Goal: Information Seeking & Learning: Learn about a topic

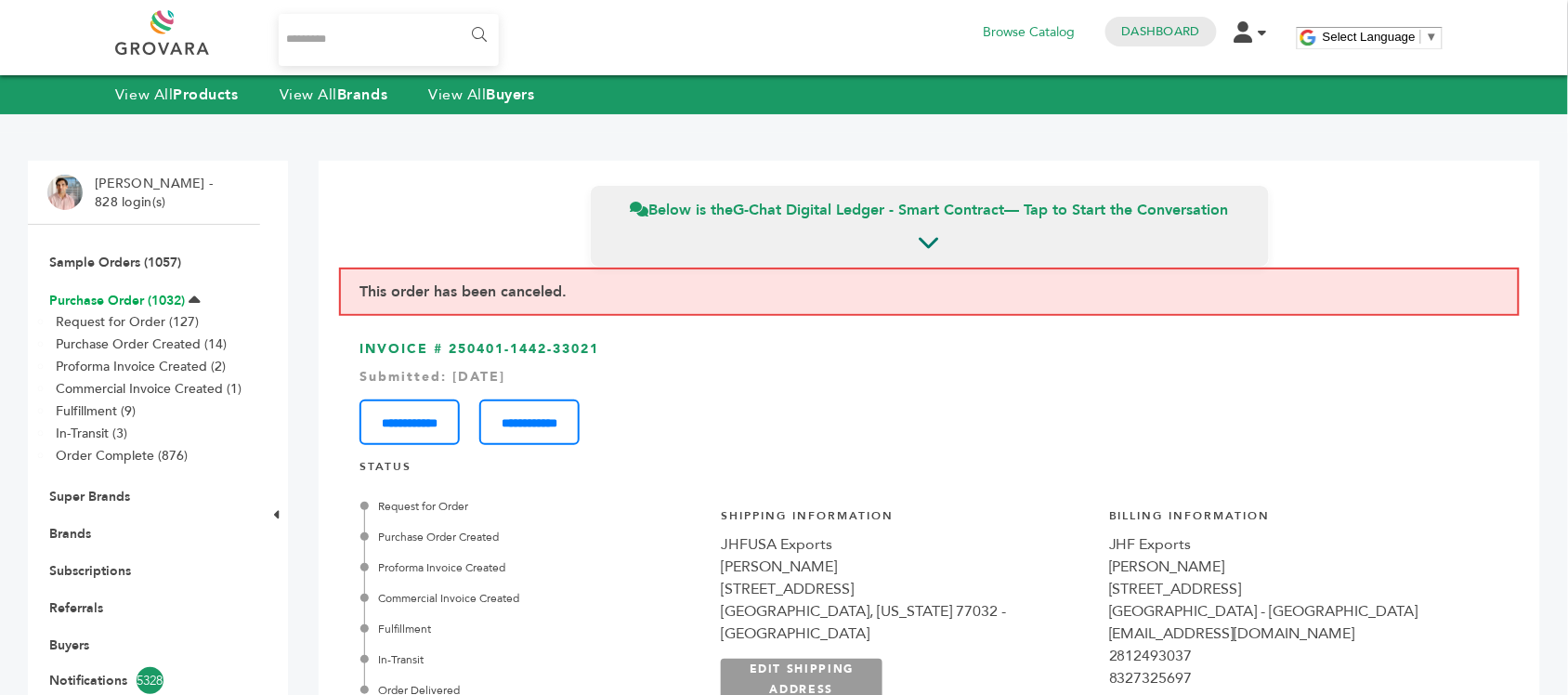
click at [137, 299] on link "Purchase Order (1032)" at bounding box center [117, 300] width 135 height 18
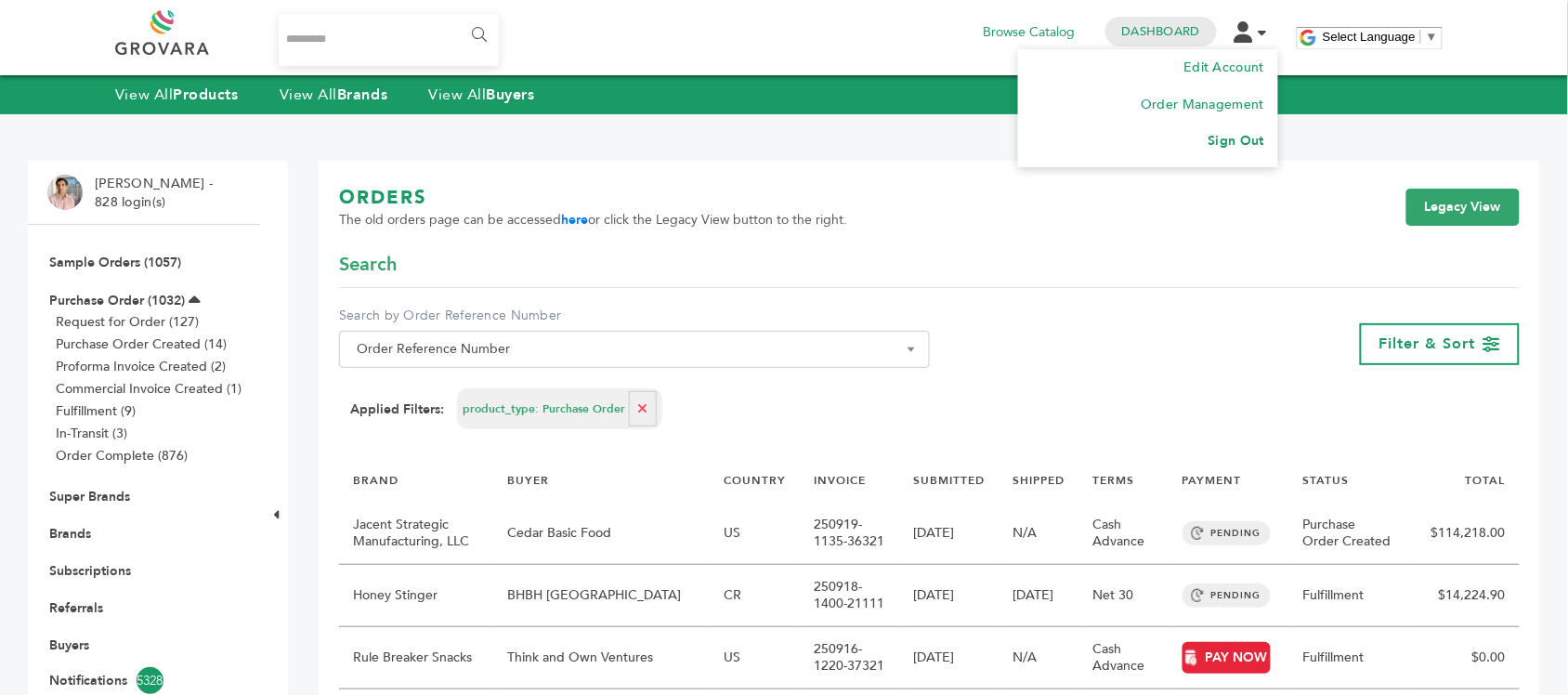
click at [1233, 156] on li "Sign Out" at bounding box center [1148, 142] width 232 height 37
click at [1233, 149] on link "Sign Out" at bounding box center [1236, 140] width 56 height 18
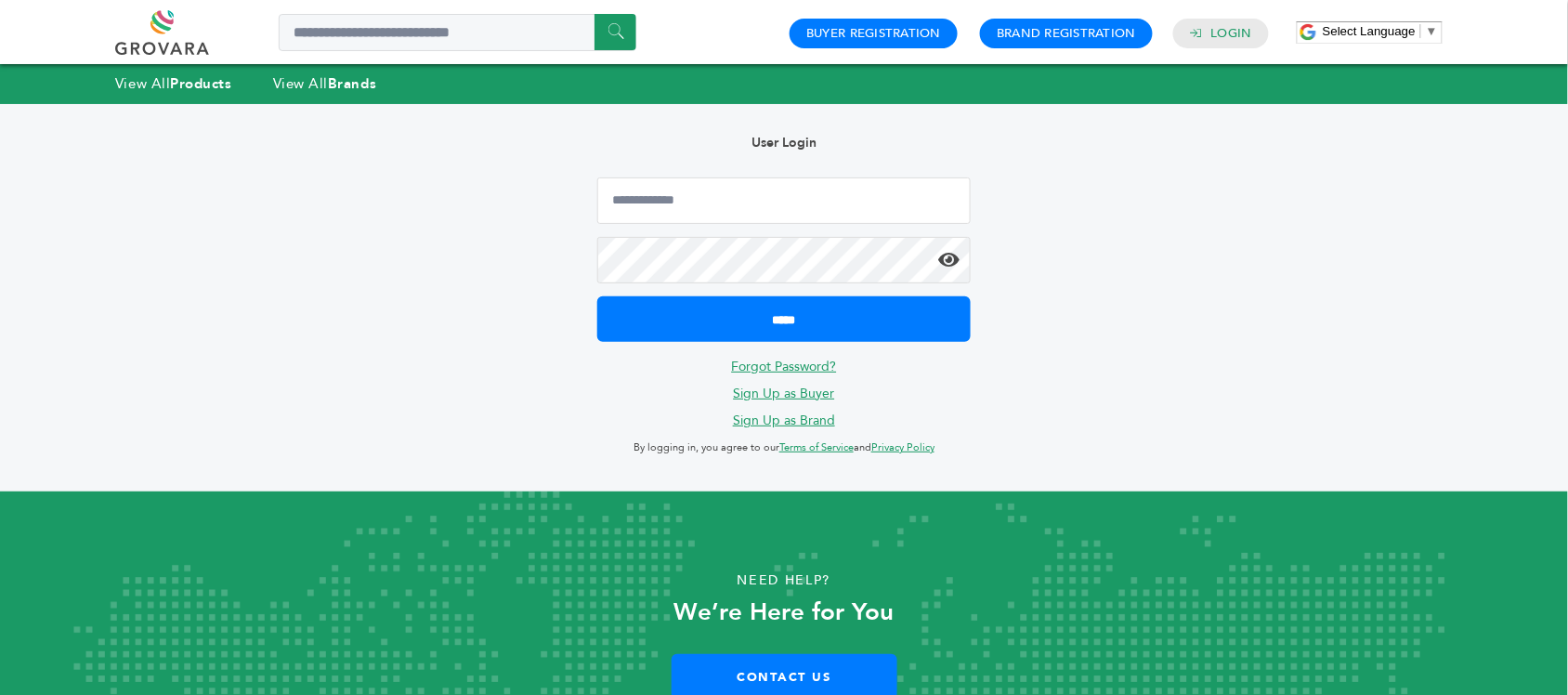
click at [1069, 238] on div "Hello! Grovara is best viewed on a desktop monitor. User Login ***** Forgot Pas…" at bounding box center [784, 298] width 1493 height 387
click at [846, 198] on input "Email Address" at bounding box center [784, 201] width 373 height 47
click at [882, 26] on link "Buyer Registration" at bounding box center [873, 34] width 134 height 17
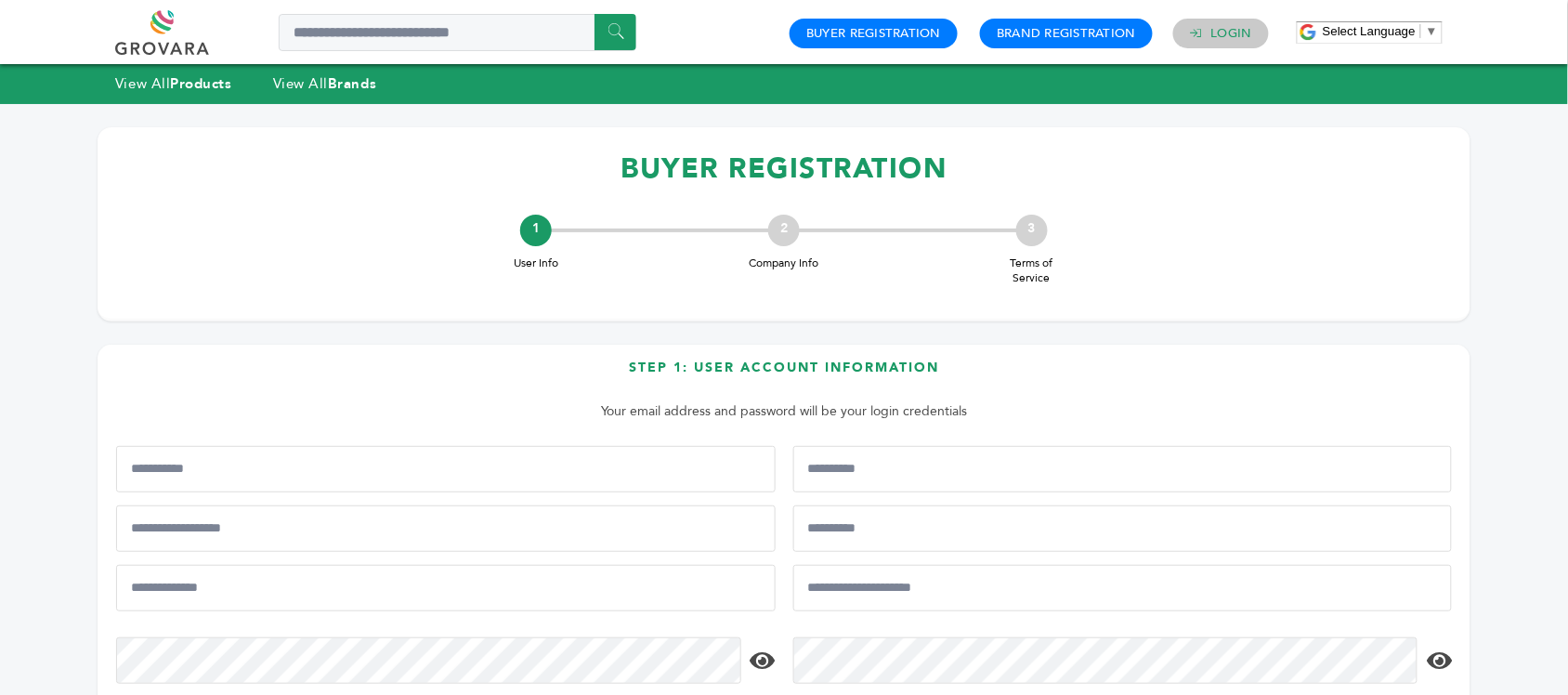
click at [1228, 33] on link "Login" at bounding box center [1231, 34] width 41 height 17
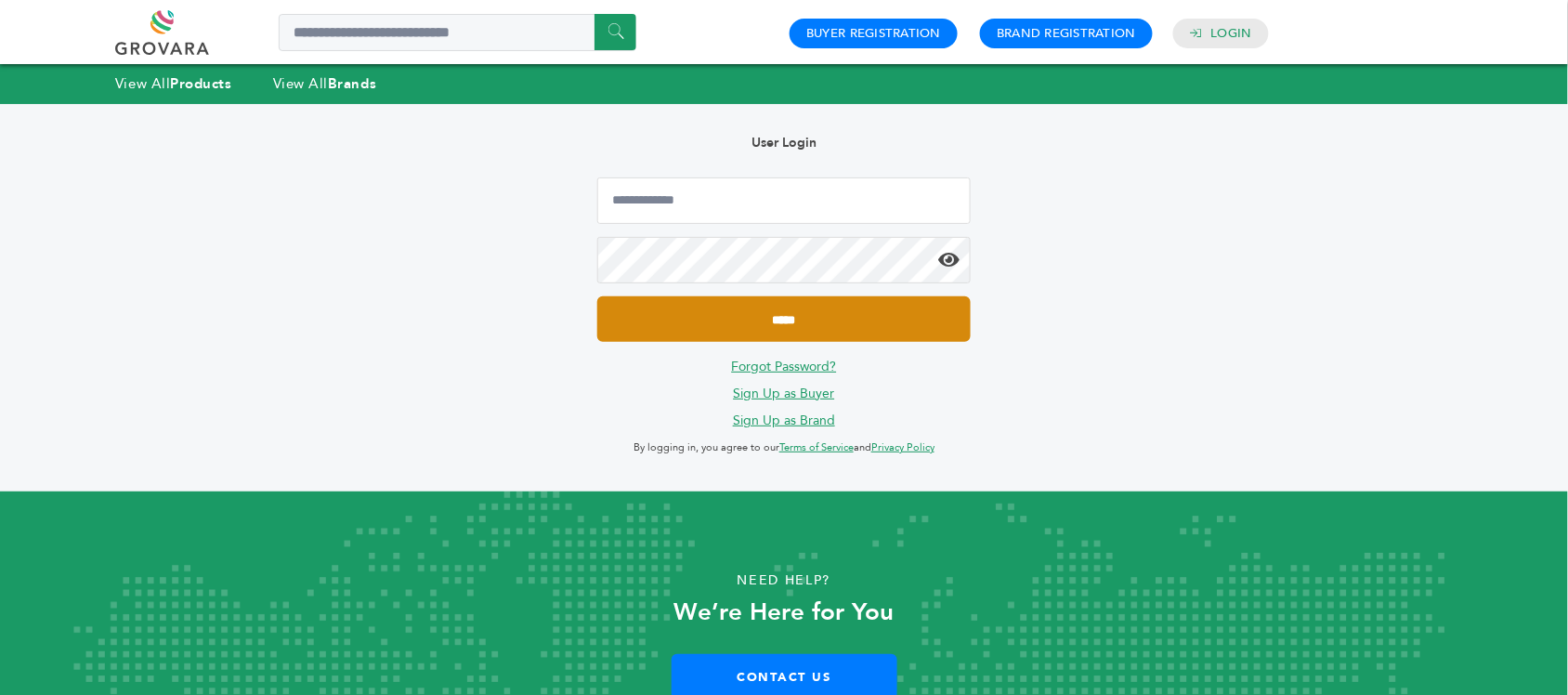
click at [814, 312] on input "*****" at bounding box center [784, 319] width 373 height 46
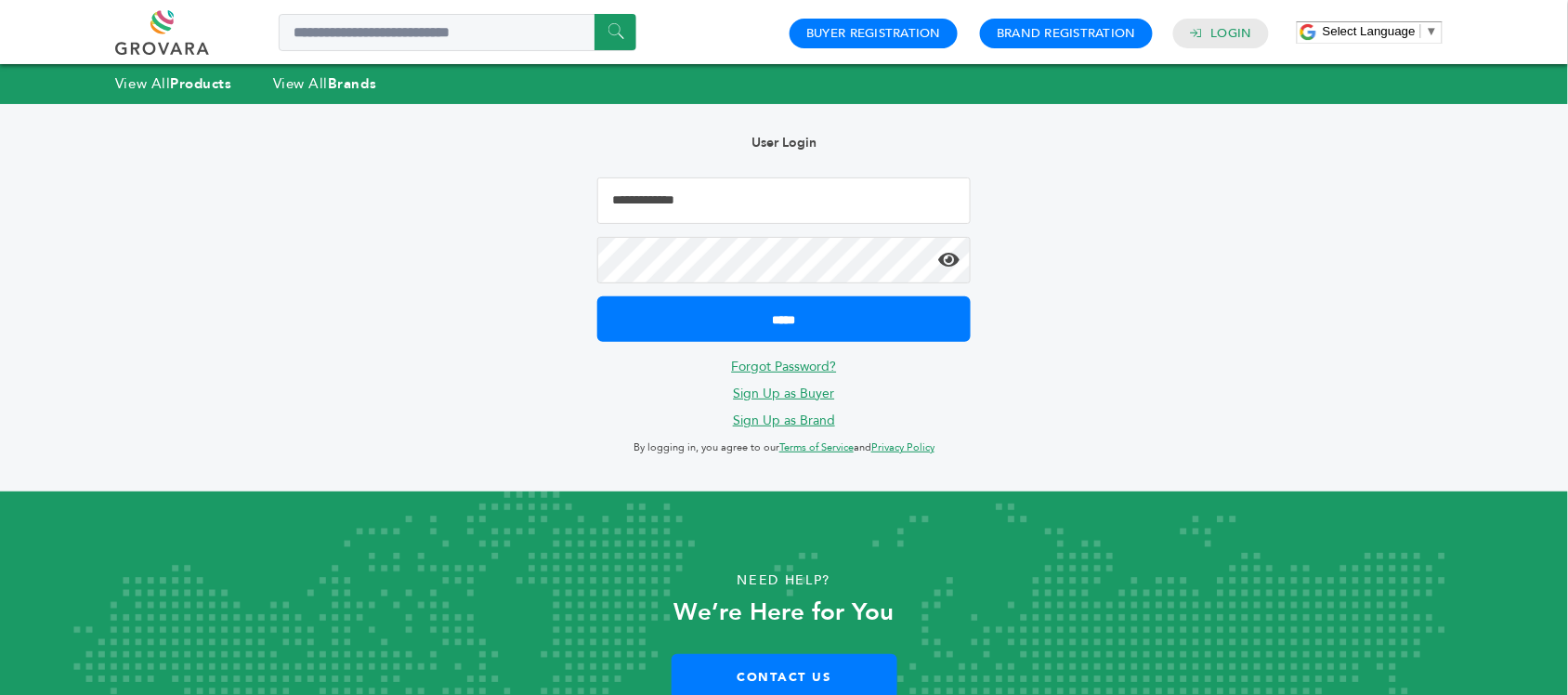
click at [745, 206] on input "Email Address" at bounding box center [784, 201] width 373 height 47
type input "**********"
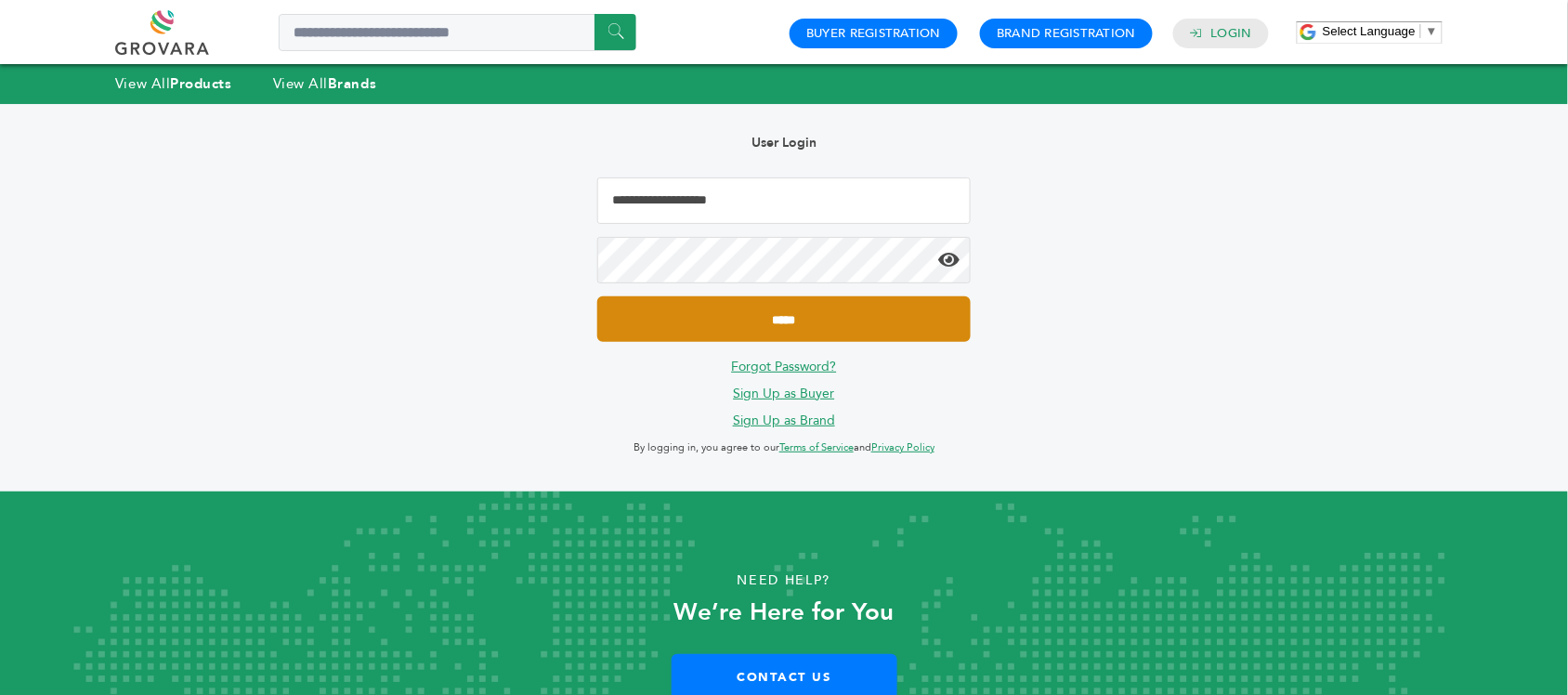
click at [906, 326] on input "*****" at bounding box center [784, 319] width 373 height 46
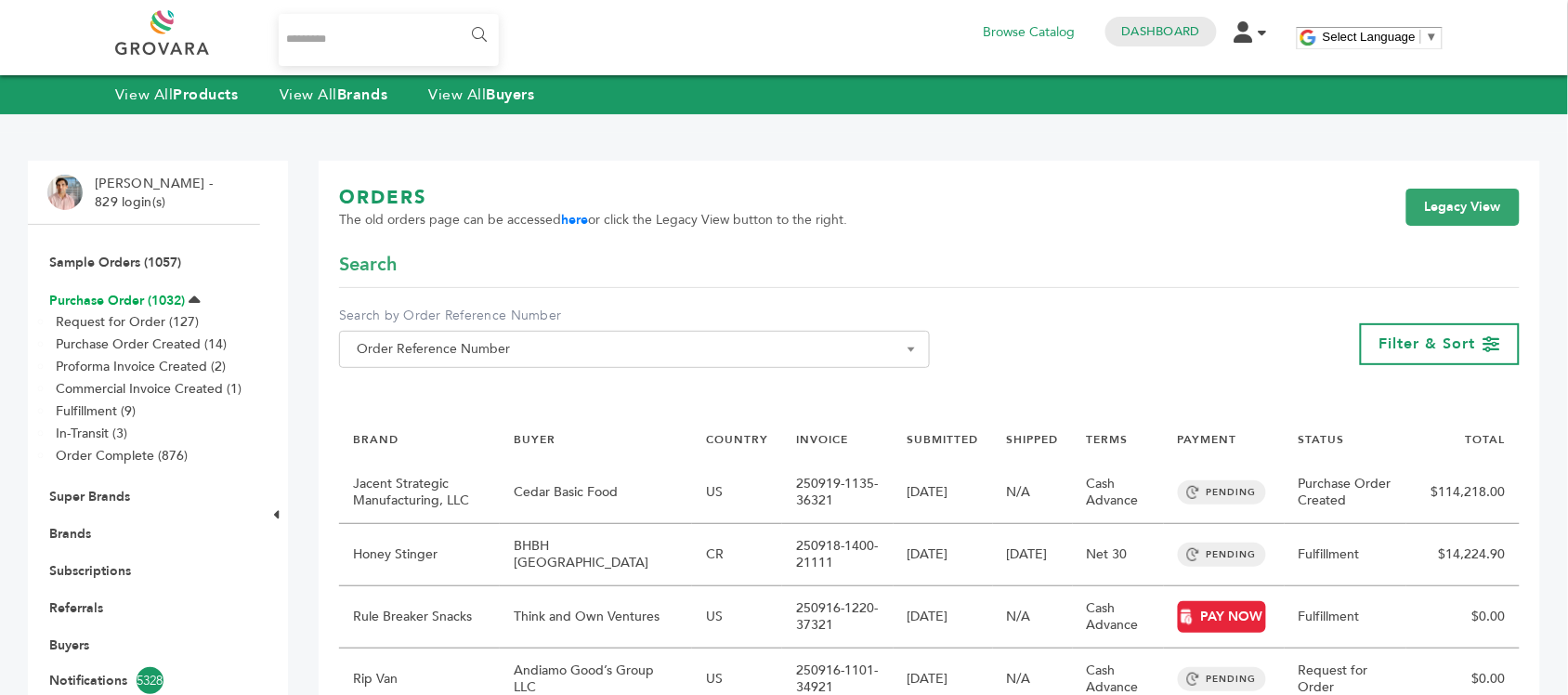
click at [135, 294] on link "Purchase Order (1032)" at bounding box center [117, 300] width 135 height 18
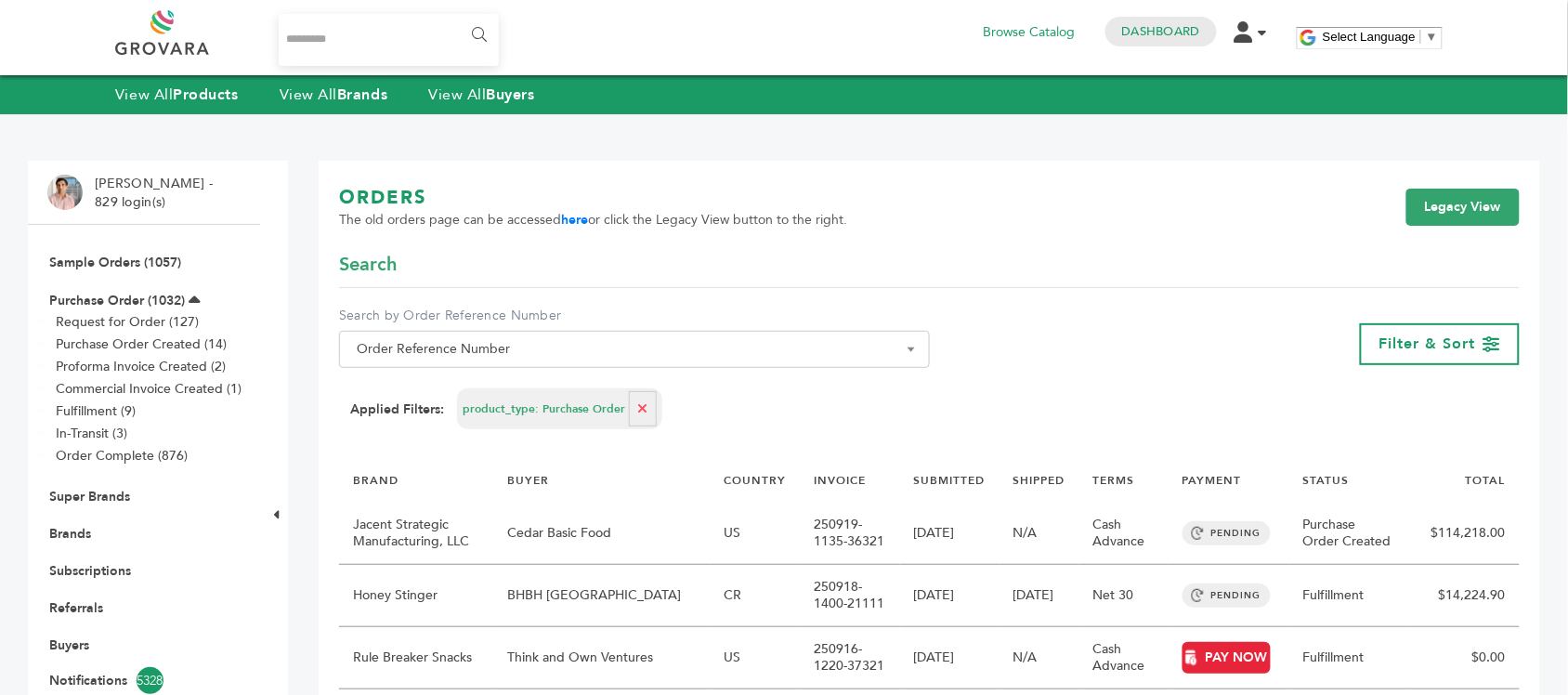
click at [337, 57] on input "Search..." at bounding box center [389, 40] width 220 height 52
click at [312, 94] on link "View All Brands" at bounding box center [334, 95] width 109 height 21
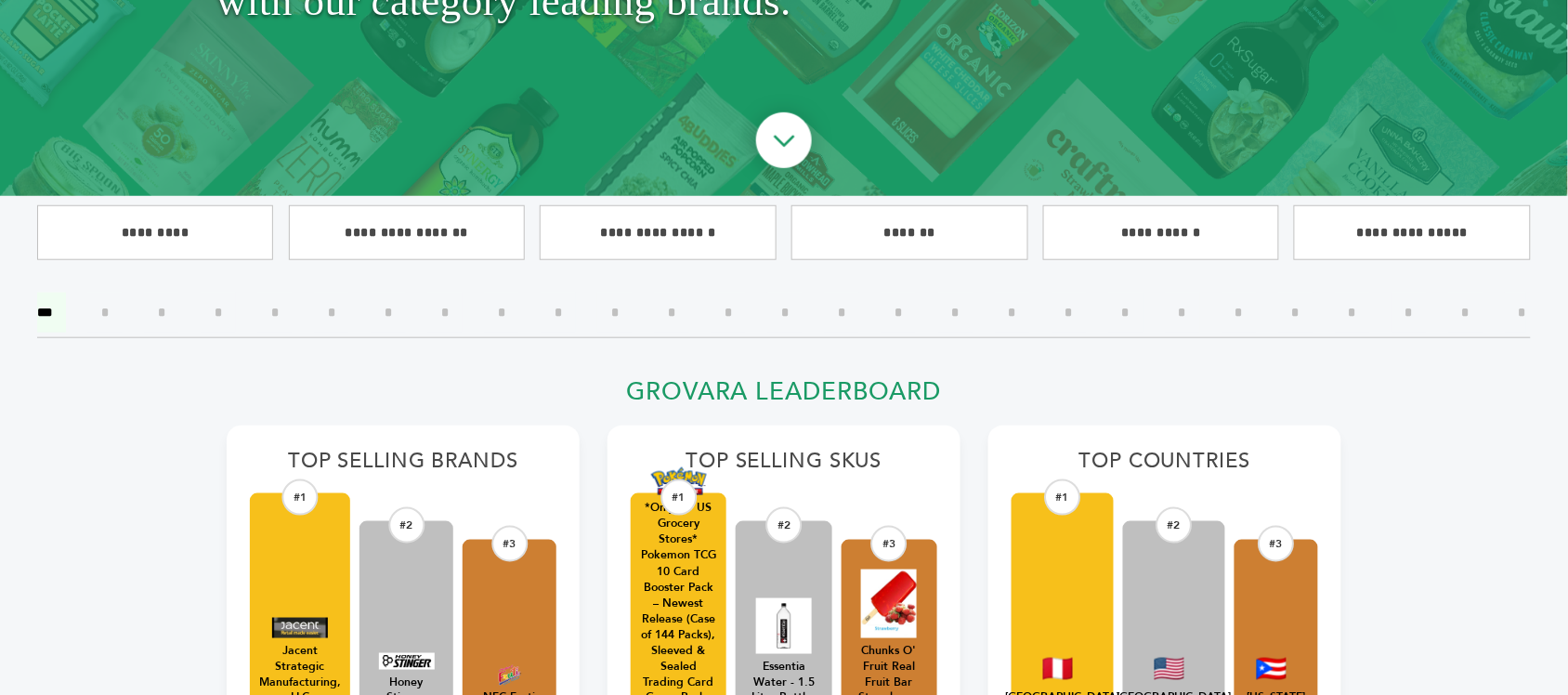
scroll to position [349, 0]
click at [953, 313] on input"] "*" at bounding box center [956, 313] width 35 height 40
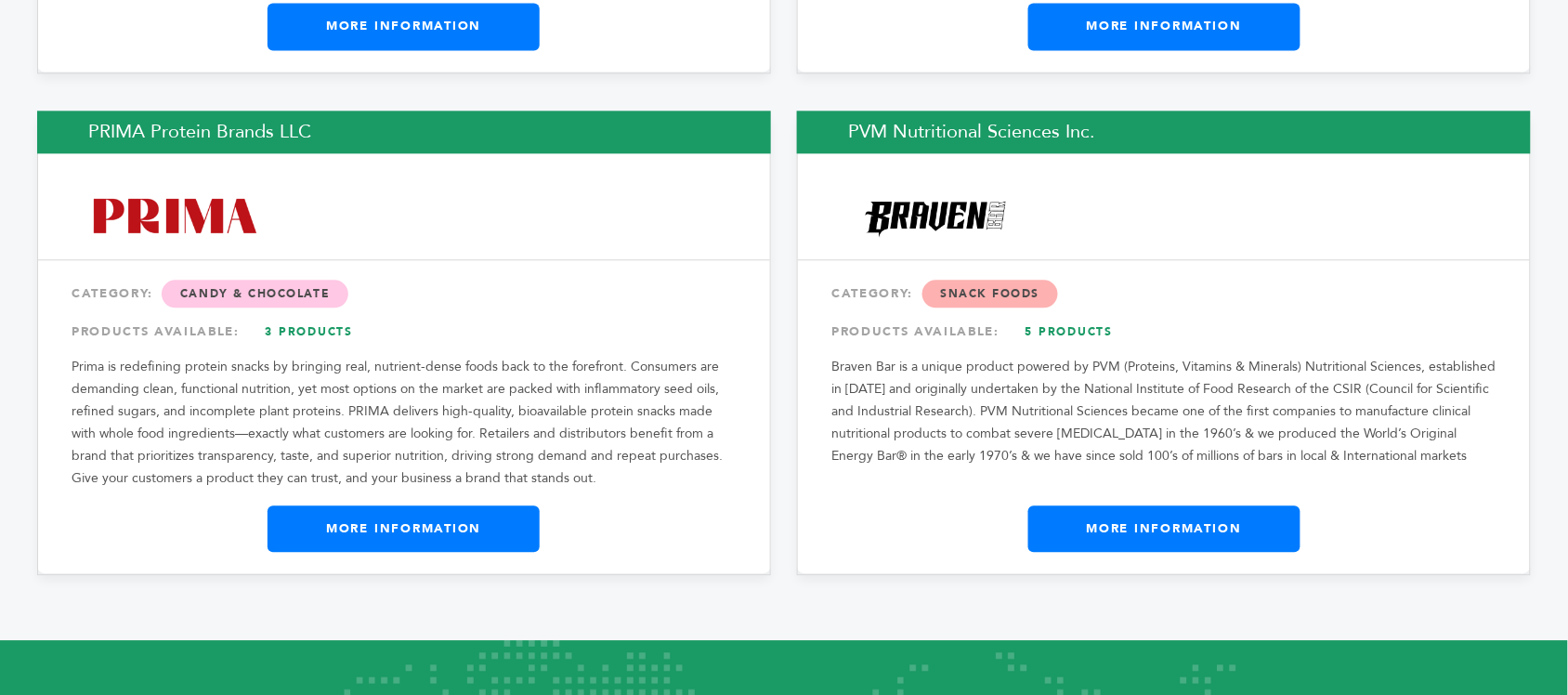
scroll to position [3369, 0]
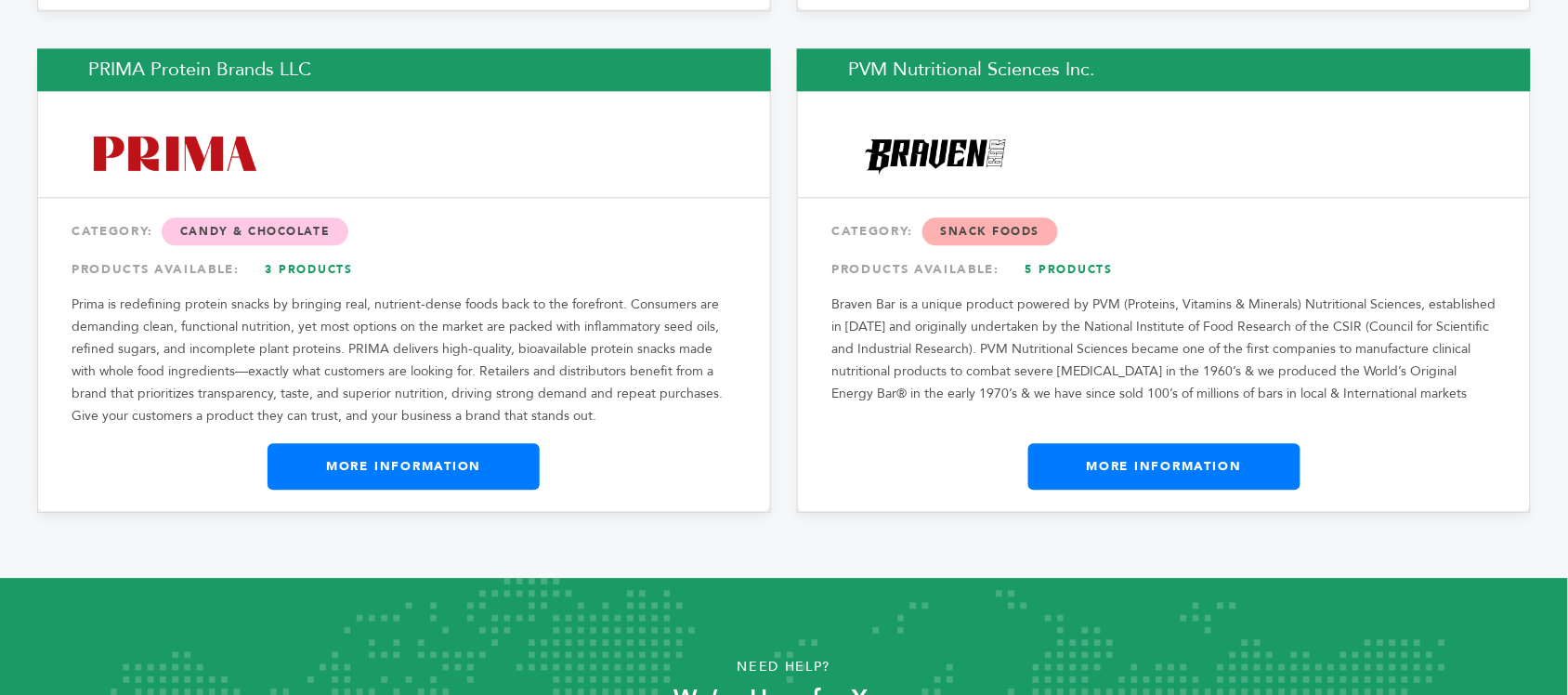
click at [1099, 443] on link "More Information" at bounding box center [1164, 466] width 272 height 47
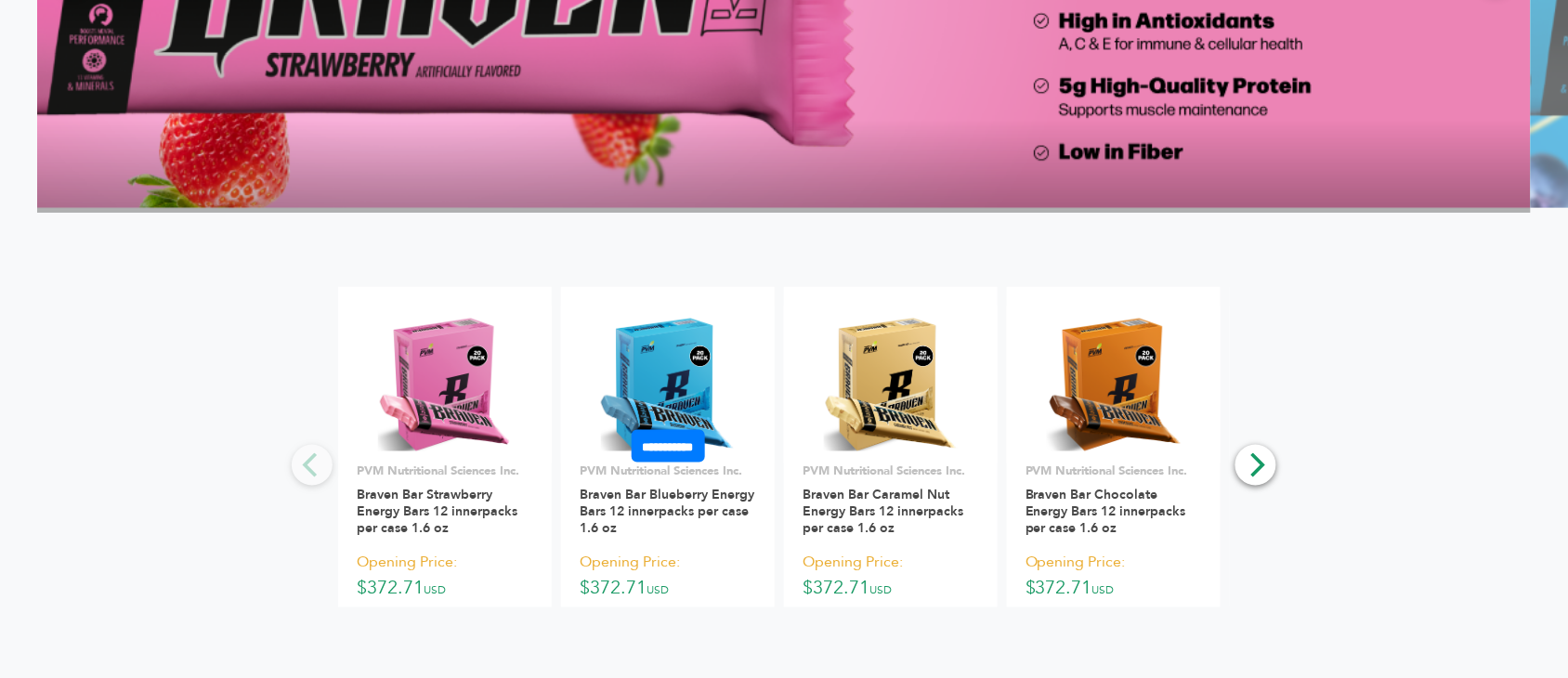
scroll to position [2788, 0]
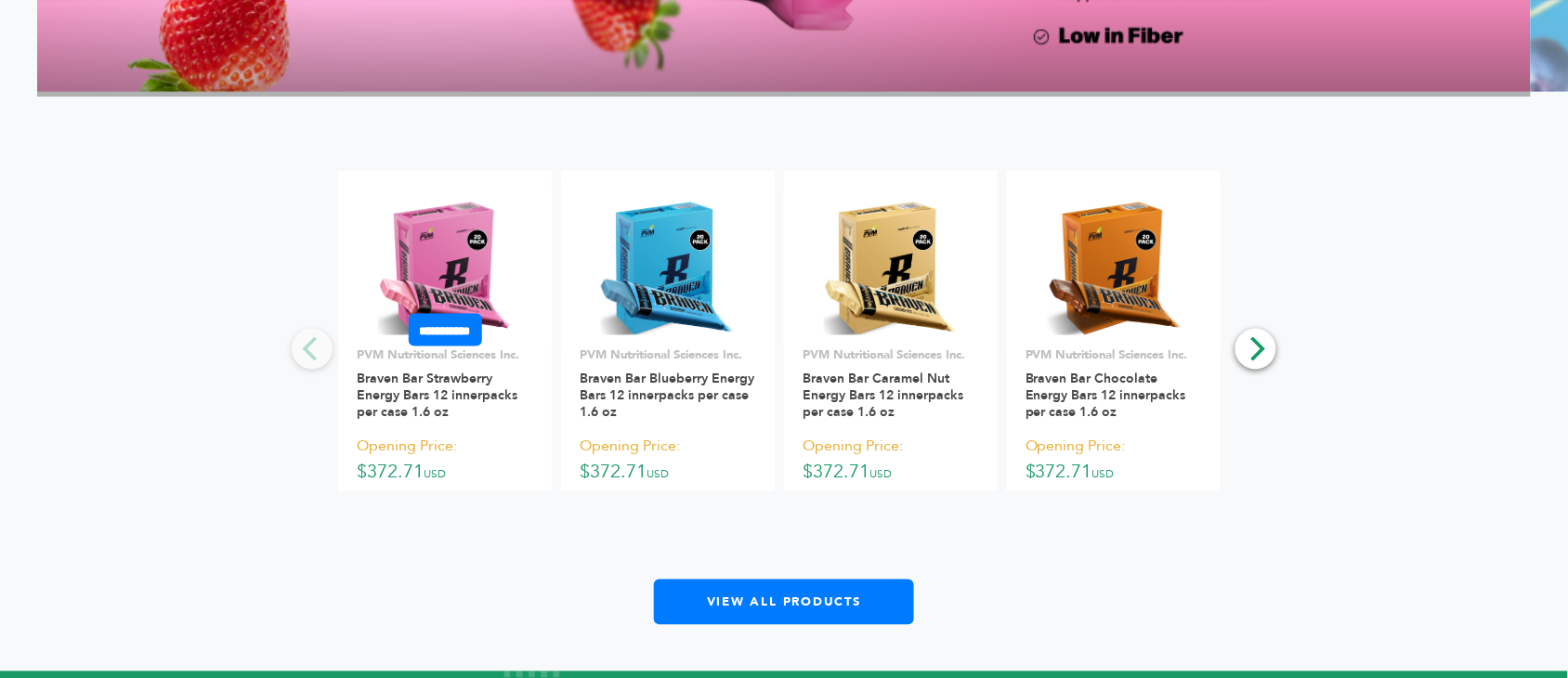
click at [452, 281] on img at bounding box center [445, 269] width 134 height 134
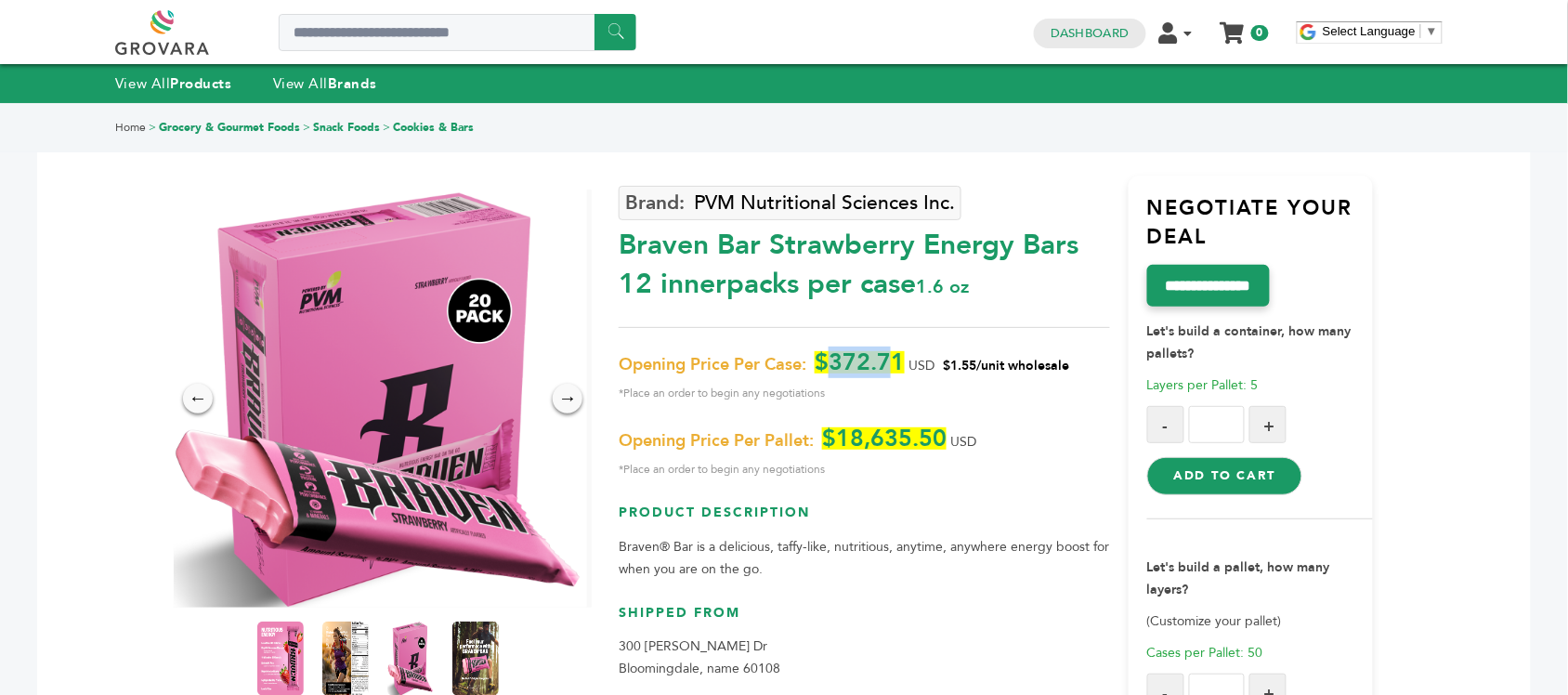
drag, startPoint x: 834, startPoint y: 356, endPoint x: 907, endPoint y: 356, distance: 73.0
click at [907, 356] on p "Opening Price Per Case: $372.71 USD $1.55/unit wholesale *Place an order to beg…" at bounding box center [863, 378] width 490 height 53
drag, startPoint x: 1047, startPoint y: 370, endPoint x: 943, endPoint y: 366, distance: 104.1
click at [948, 368] on span "$1.55/unit wholesale" at bounding box center [1005, 366] width 126 height 18
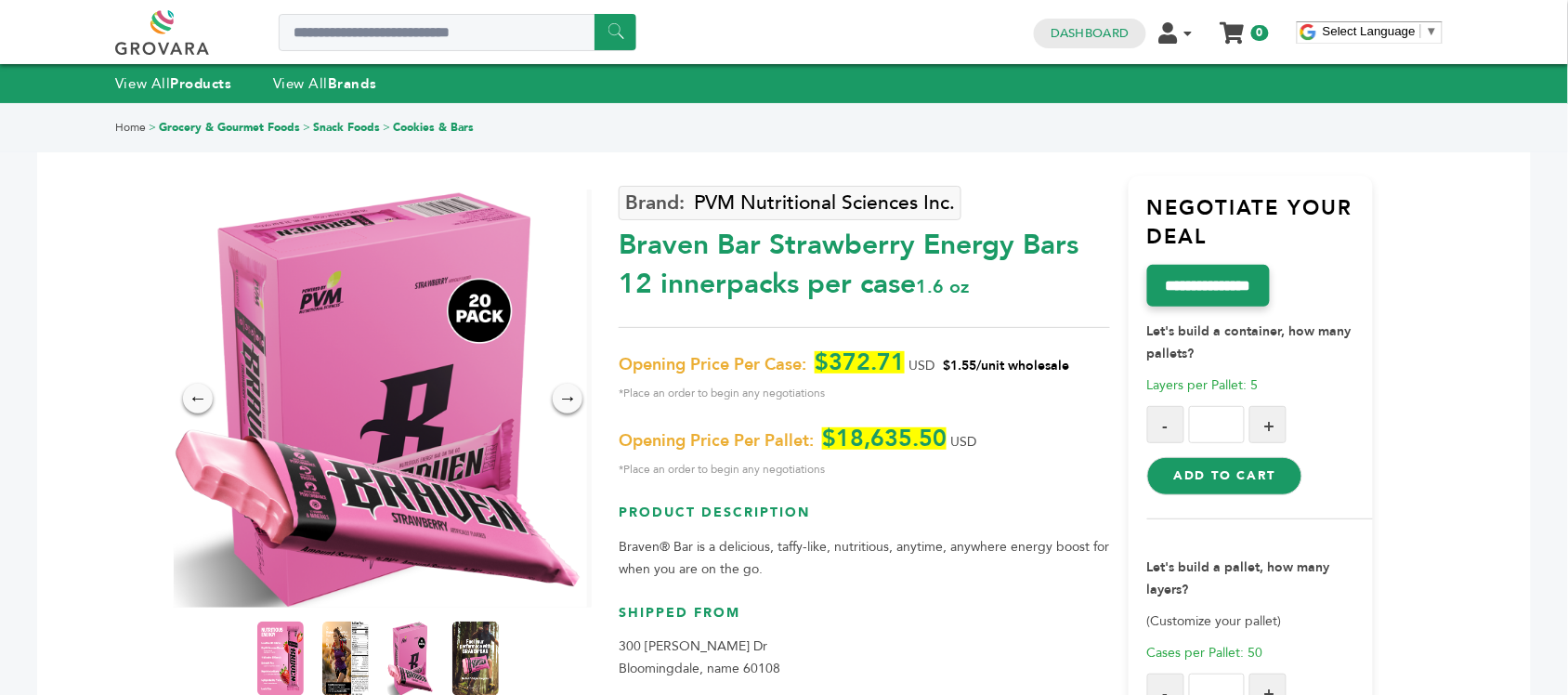
click at [928, 364] on span "USD" at bounding box center [921, 366] width 26 height 18
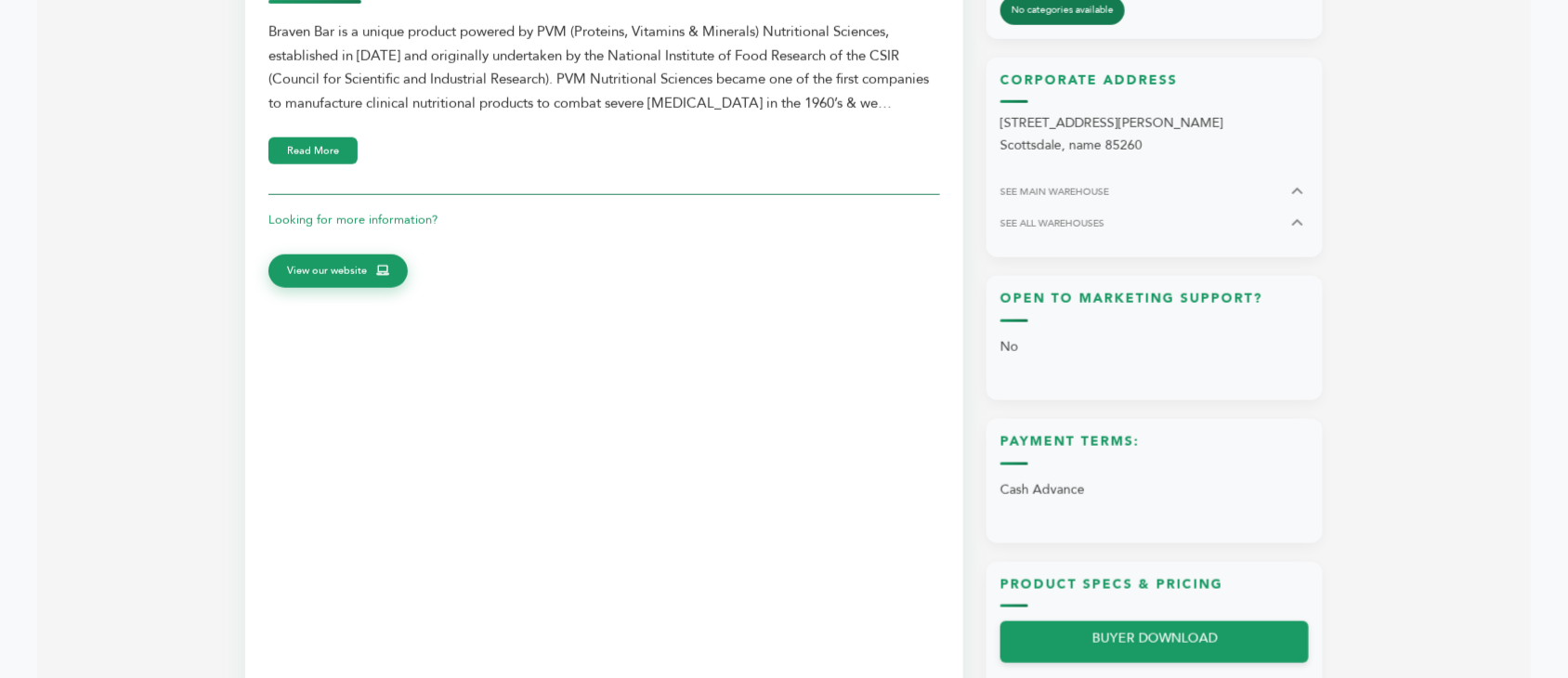
scroll to position [466, 0]
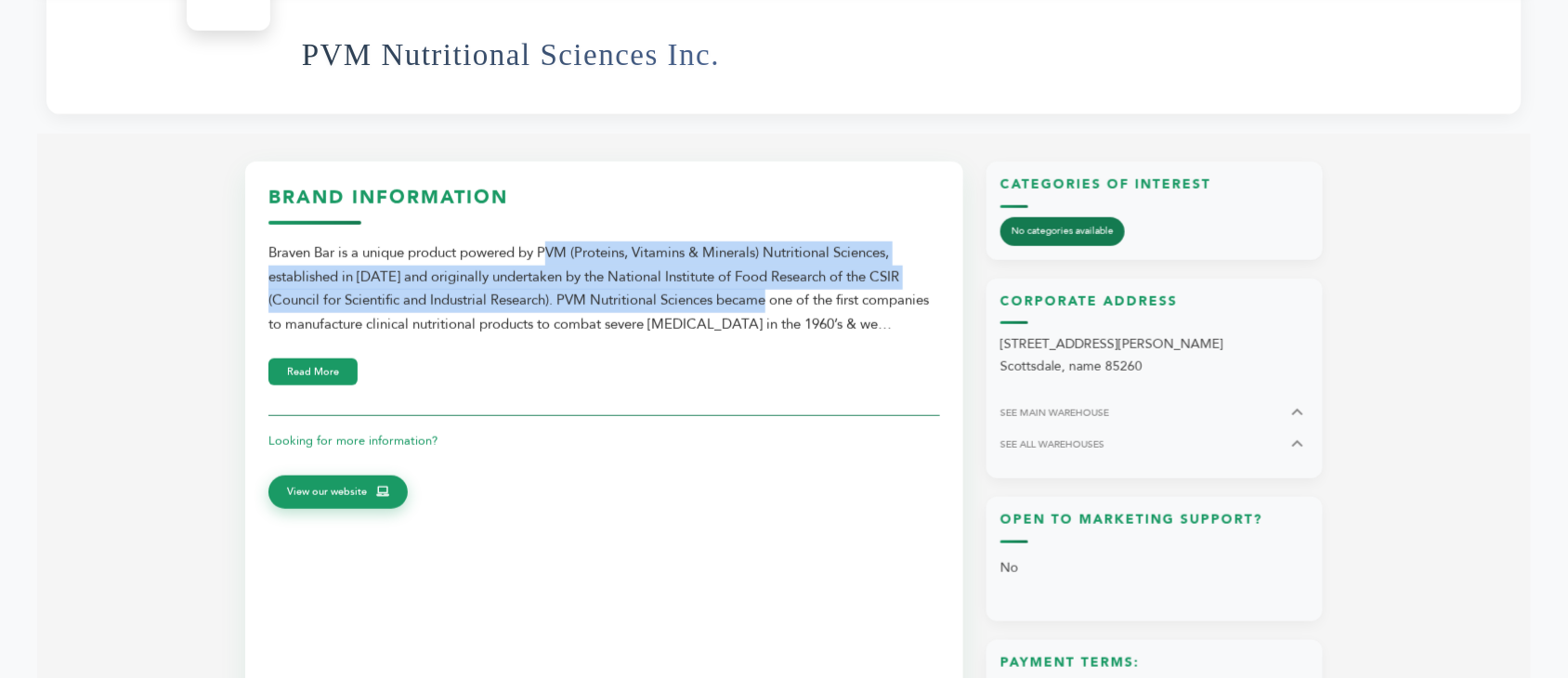
drag, startPoint x: 469, startPoint y: 265, endPoint x: 702, endPoint y: 308, distance: 236.9
click at [702, 308] on div "Braven Bar is a unique product powered by PVM (Proteins, Vitamins & Minerals) N…" at bounding box center [604, 289] width 671 height 95
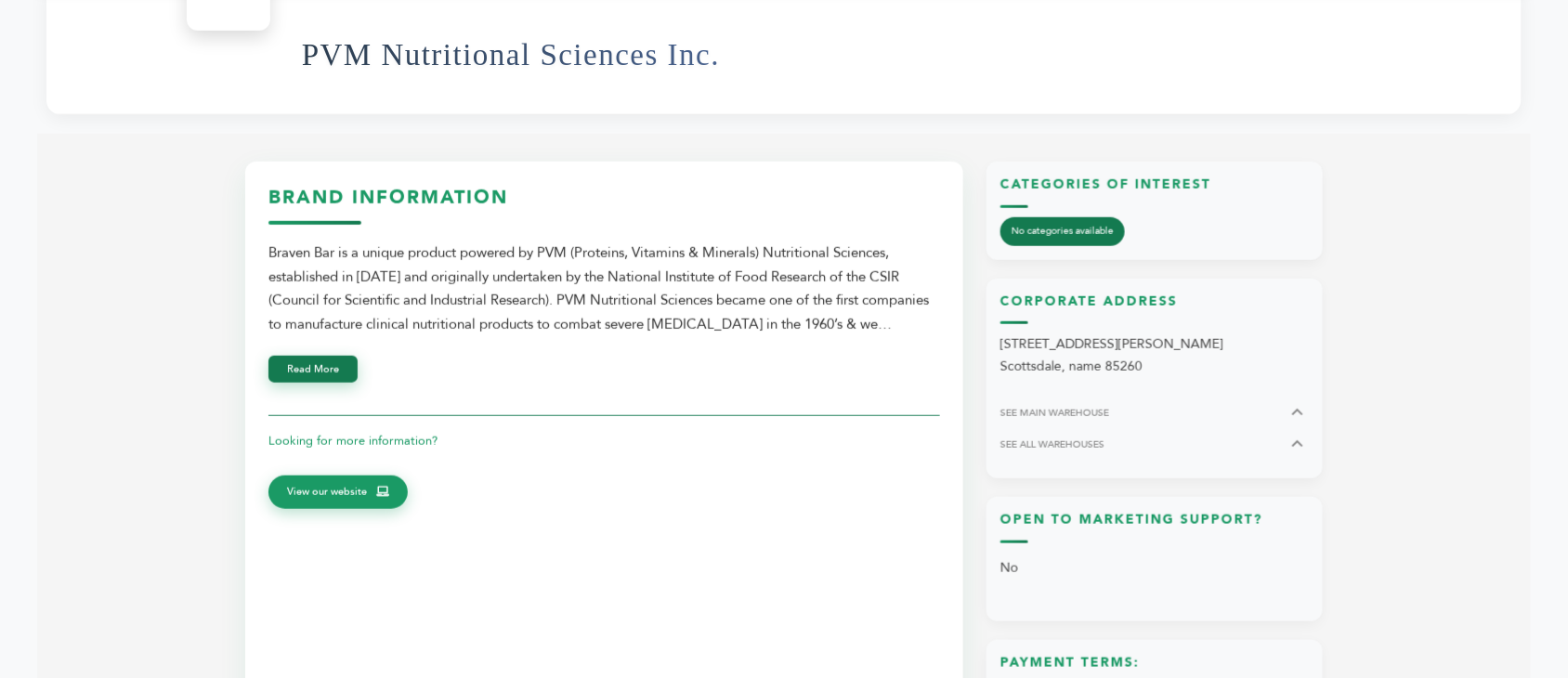
click at [325, 370] on button "Read More" at bounding box center [313, 369] width 89 height 27
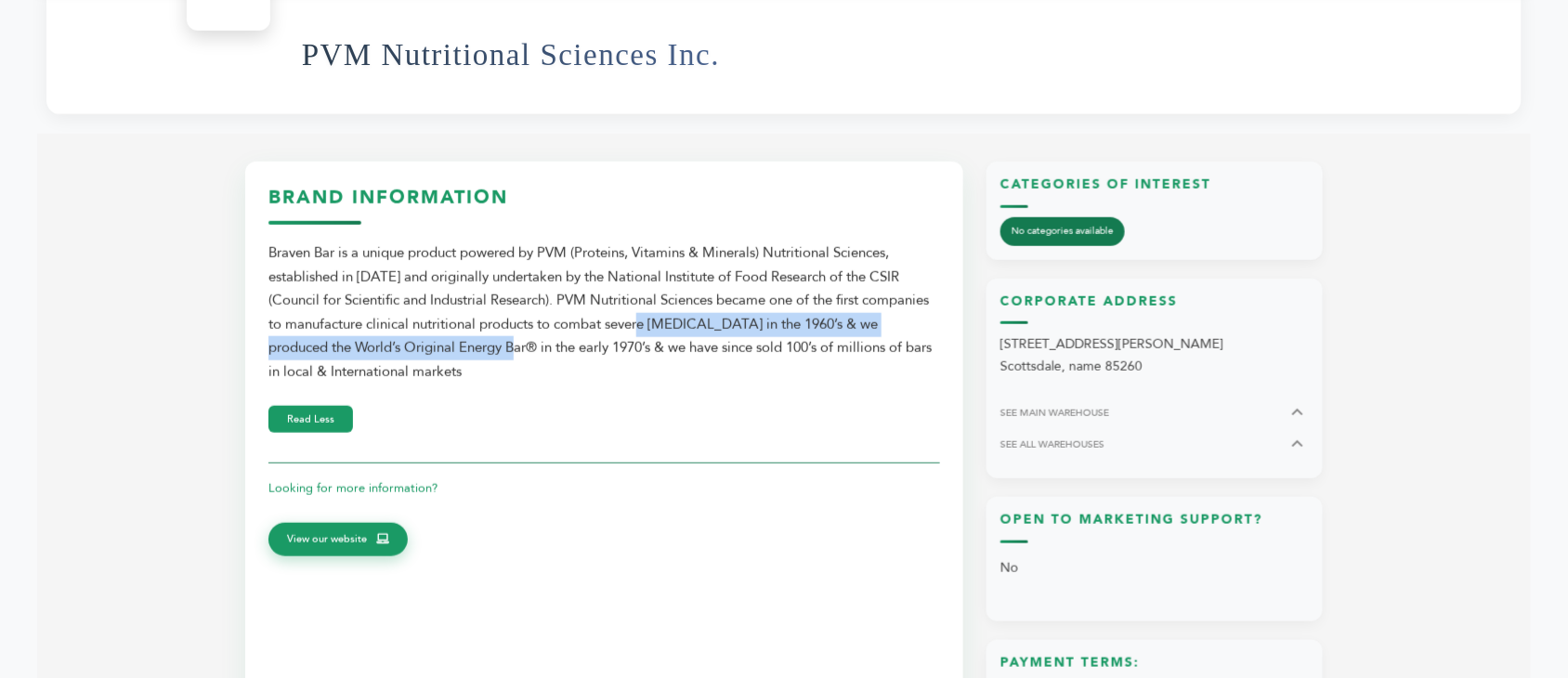
drag, startPoint x: 385, startPoint y: 346, endPoint x: 586, endPoint y: 341, distance: 201.1
click at [586, 341] on div "Braven Bar is a unique product powered by PVM (Proteins, Vitamins & Minerals) N…" at bounding box center [604, 312] width 671 height 142
drag, startPoint x: 609, startPoint y: 331, endPoint x: 771, endPoint y: 353, distance: 163.5
click at [771, 353] on div "Braven Bar is a unique product powered by PVM (Proteins, Vitamins & Minerals) N…" at bounding box center [604, 312] width 671 height 142
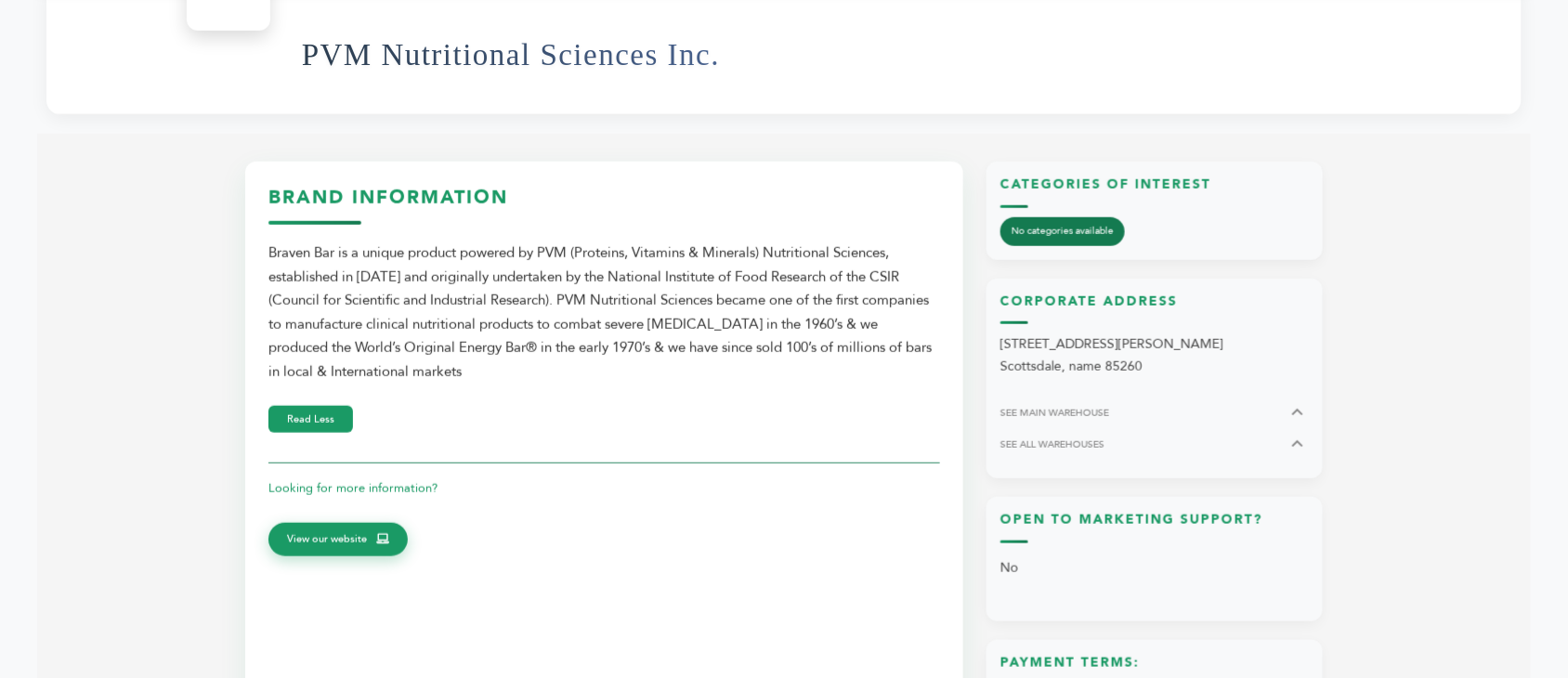
click at [776, 353] on div "Braven Bar is a unique product powered by PVM (Proteins, Vitamins & Minerals) N…" at bounding box center [604, 312] width 671 height 142
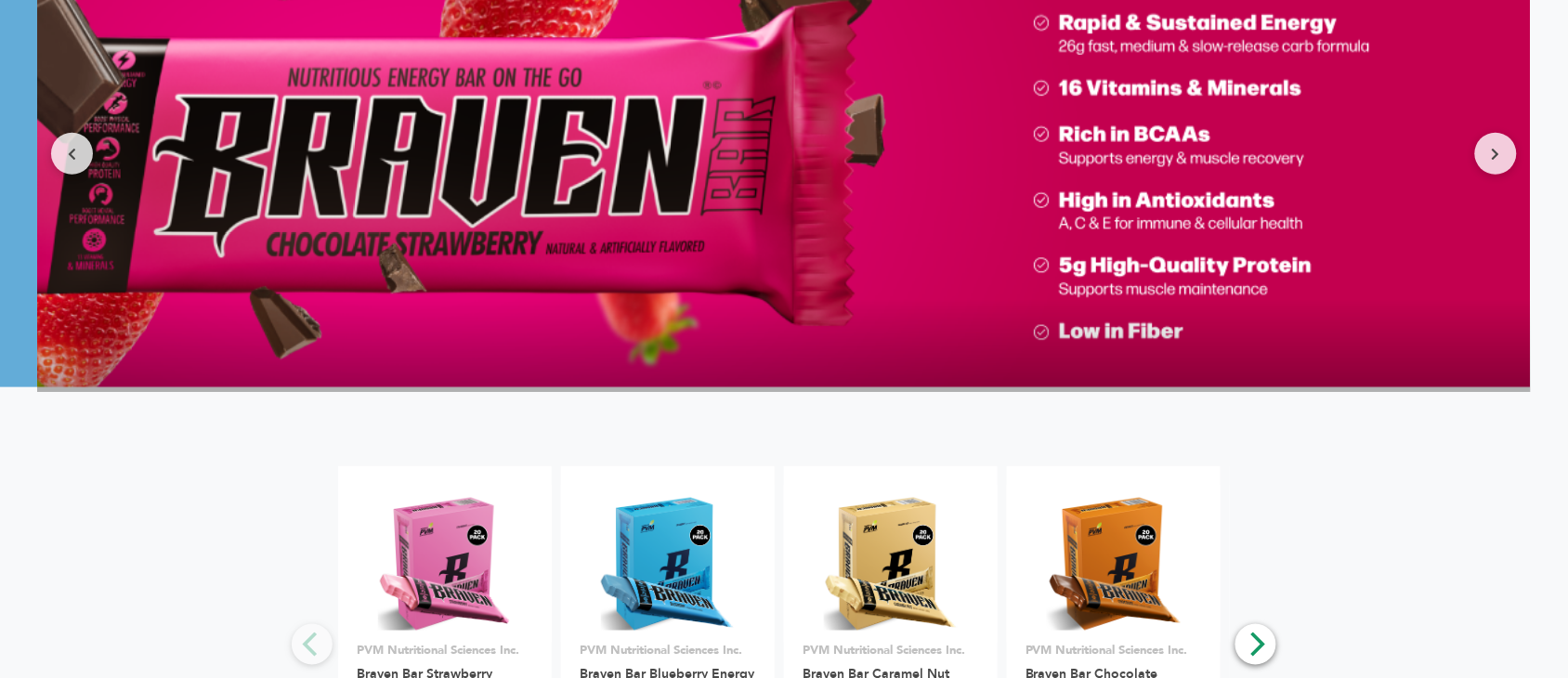
scroll to position [2673, 0]
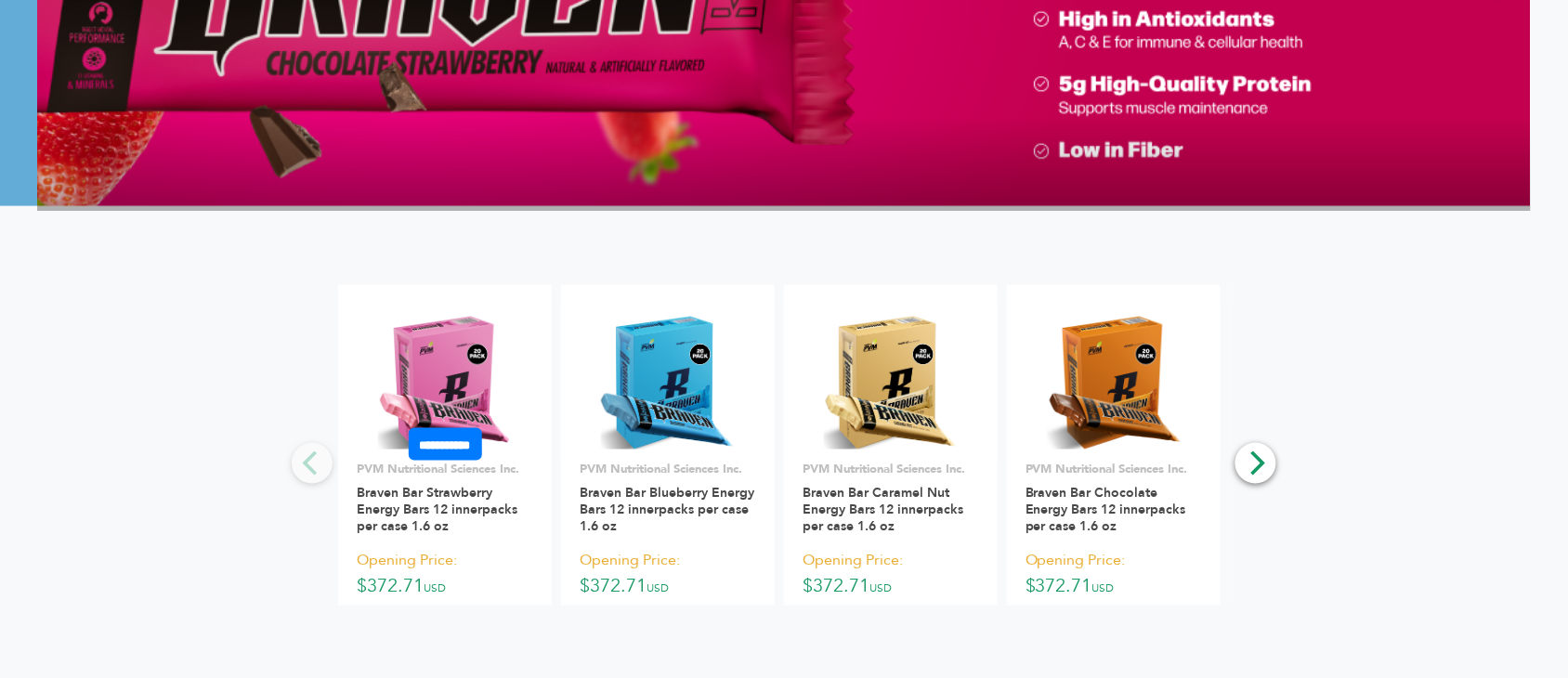
click at [420, 370] on img at bounding box center [445, 383] width 134 height 134
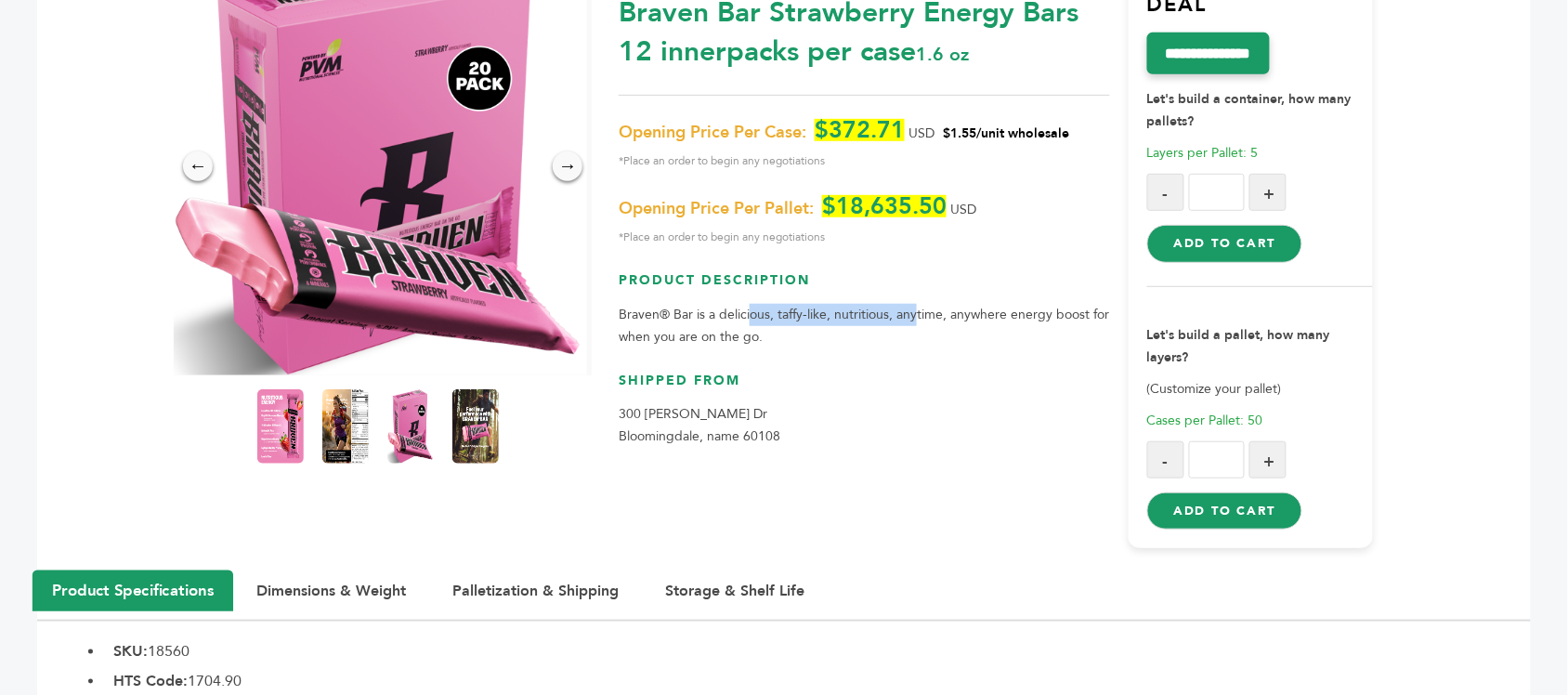
drag, startPoint x: 752, startPoint y: 314, endPoint x: 915, endPoint y: 314, distance: 163.0
click at [915, 314] on p "Braven® Bar is a delicious, taffy-like, nutritious, anytime, anywhere energy bo…" at bounding box center [863, 327] width 490 height 45
drag, startPoint x: 879, startPoint y: 316, endPoint x: 990, endPoint y: 316, distance: 111.0
click at [990, 316] on p "Braven® Bar is a delicious, taffy-like, nutritious, anytime, anywhere energy bo…" at bounding box center [863, 327] width 490 height 45
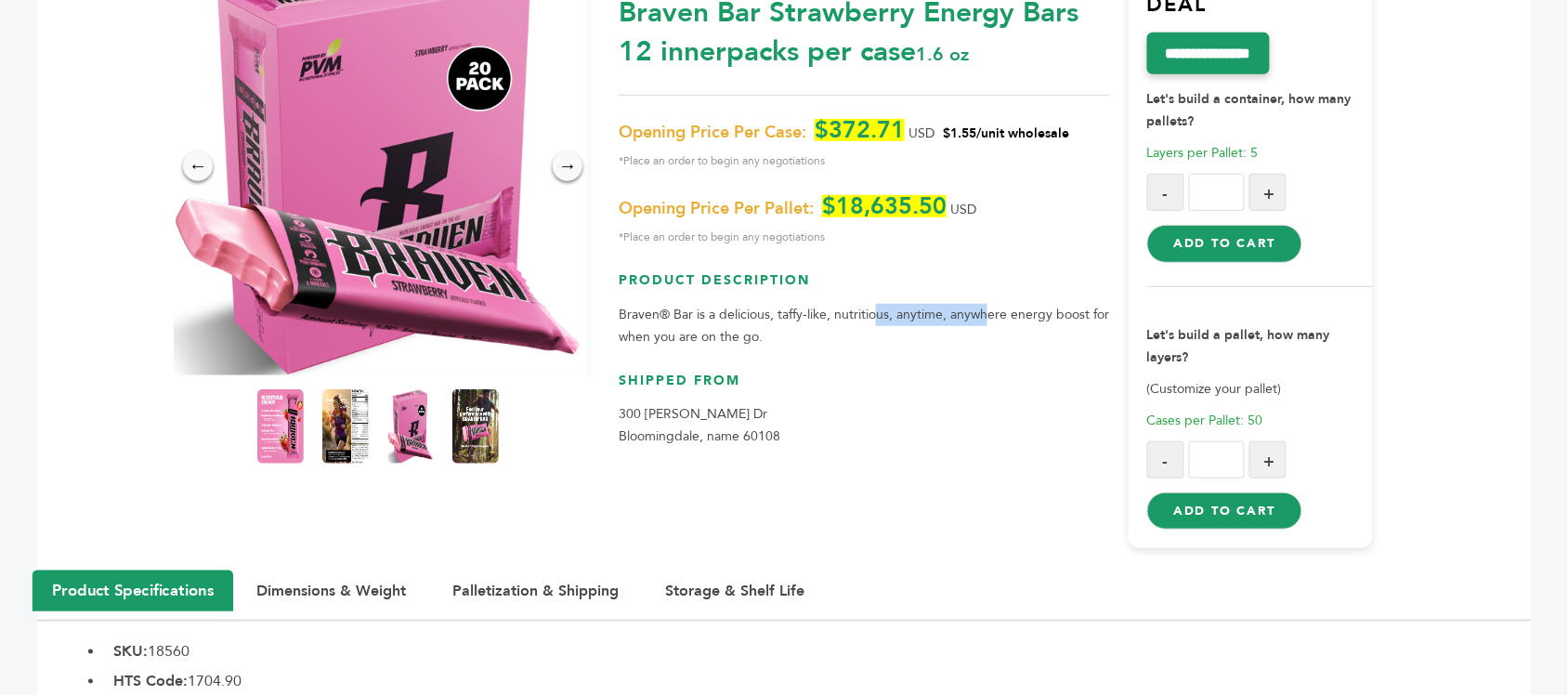
click at [990, 316] on p "Braven® Bar is a delicious, taffy-like, nutritious, anytime, anywhere energy bo…" at bounding box center [863, 327] width 490 height 45
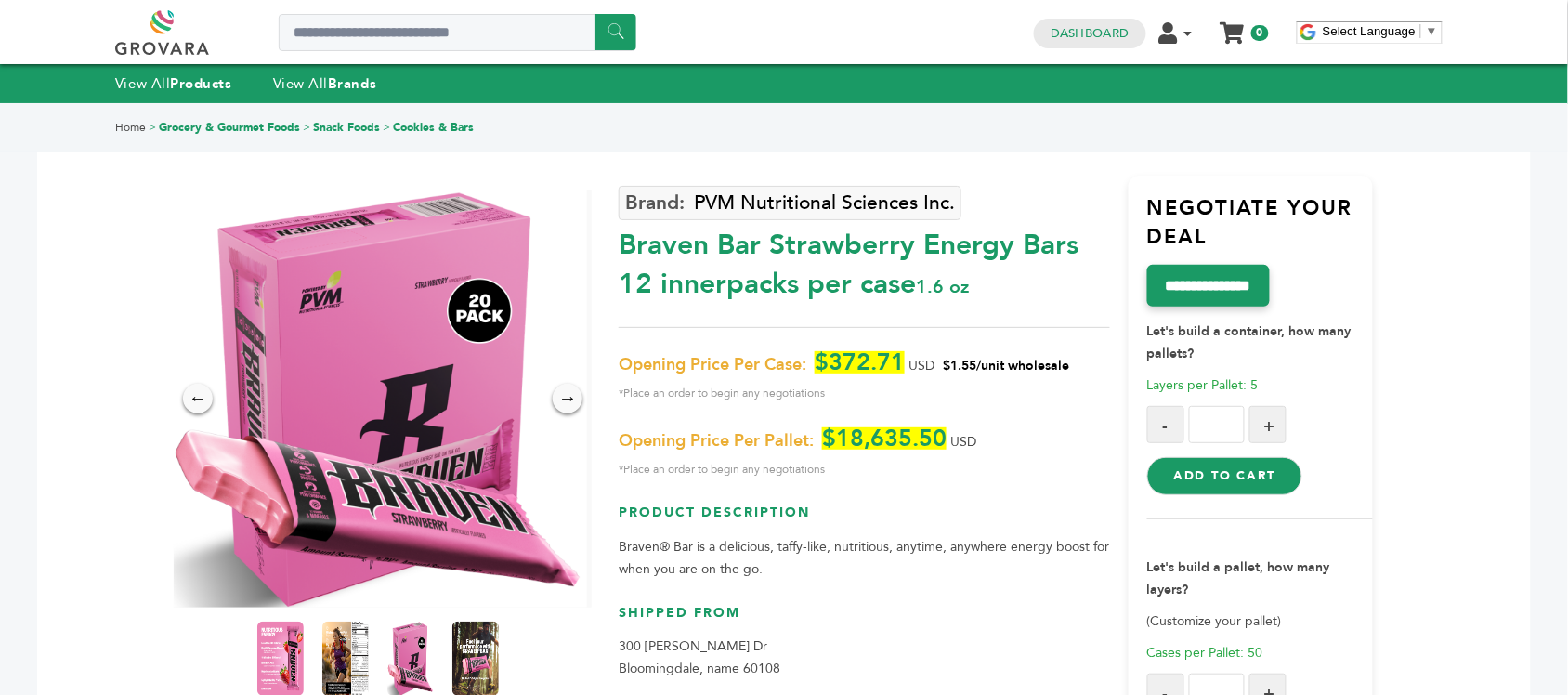
drag, startPoint x: 722, startPoint y: 262, endPoint x: 841, endPoint y: 261, distance: 119.0
click at [839, 261] on div "Braven Bar Strawberry Energy Bars 12 innerpacks per case 1.6 oz" at bounding box center [863, 260] width 490 height 88
click at [841, 261] on div "Braven Bar Strawberry Energy Bars 12 innerpacks per case 1.6 oz" at bounding box center [863, 260] width 490 height 88
click at [288, 665] on img at bounding box center [281, 659] width 51 height 82
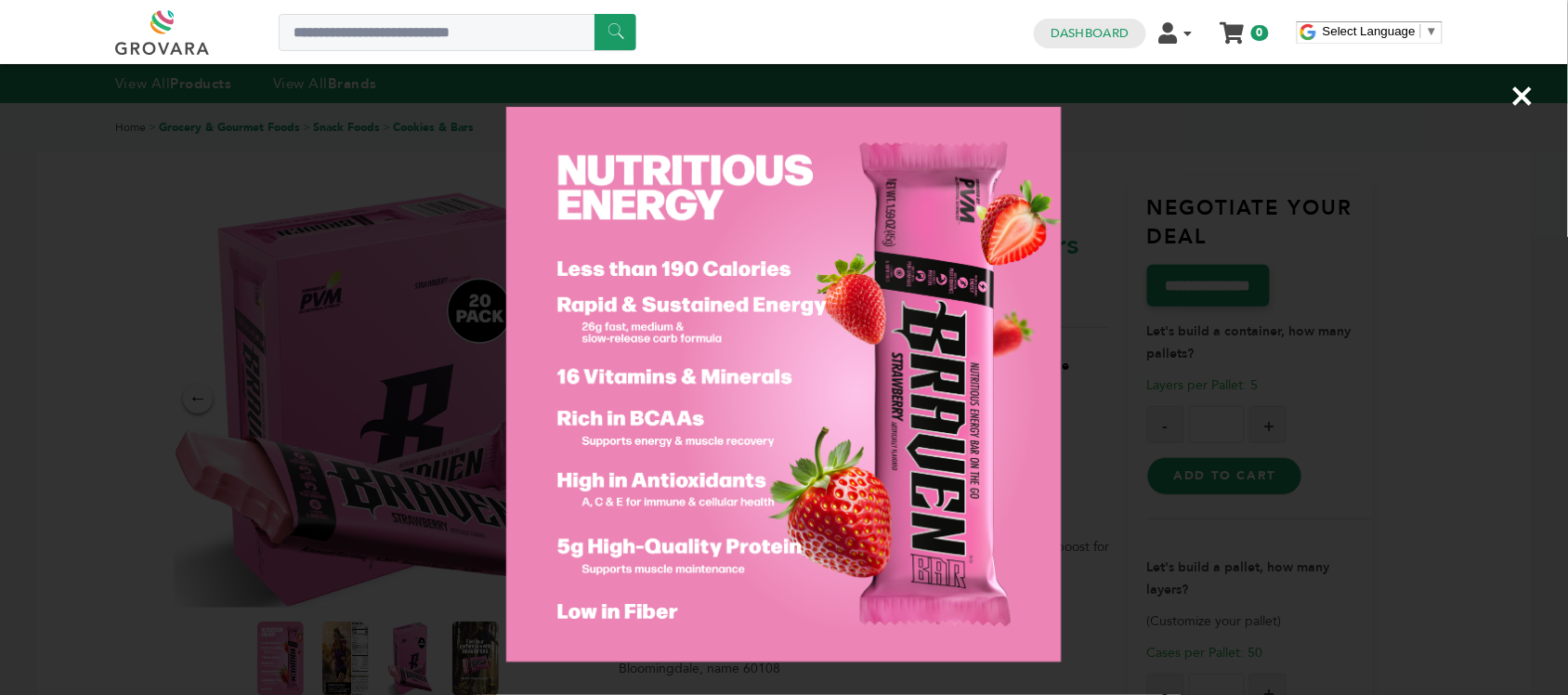
click at [1165, 401] on div "×" at bounding box center [784, 347] width 1568 height 695
